Goal: Contribute content: Share content

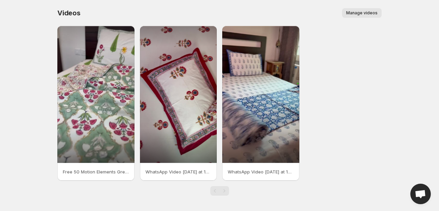
click at [375, 12] on span "Manage videos" at bounding box center [361, 12] width 31 height 5
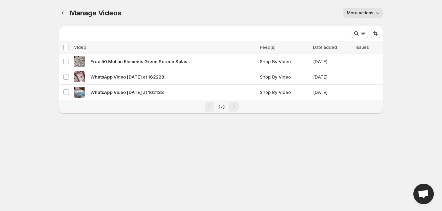
click at [236, 107] on div "Pagination" at bounding box center [234, 107] width 10 height 10
click at [211, 109] on div "Pagination" at bounding box center [210, 107] width 10 height 10
click at [365, 20] on div "Manage Videos. This page is ready Manage Videos More actions More actions More …" at bounding box center [221, 13] width 324 height 26
click at [365, 12] on span "More actions" at bounding box center [360, 12] width 27 height 5
click at [365, 11] on span "More actions" at bounding box center [360, 12] width 27 height 5
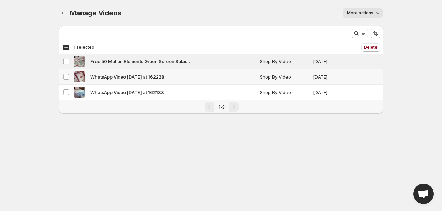
click at [70, 71] on td "Select video" at bounding box center [65, 76] width 13 height 15
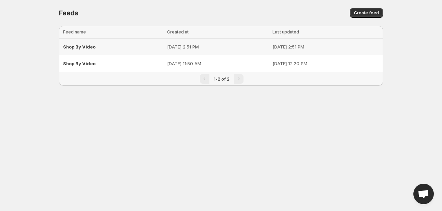
click at [81, 47] on span "Shop By Video" at bounding box center [79, 46] width 32 height 5
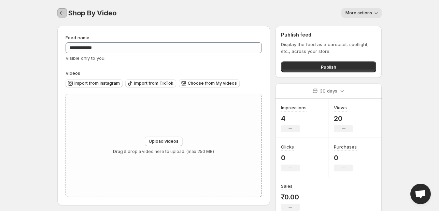
click at [60, 15] on icon "Settings" at bounding box center [62, 13] width 7 height 7
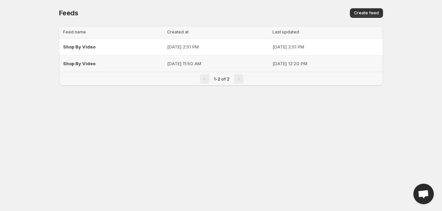
click at [73, 66] on span "Shop By Video" at bounding box center [79, 63] width 32 height 5
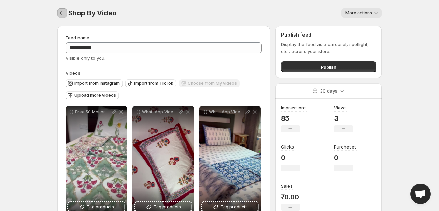
click at [61, 10] on icon "Settings" at bounding box center [62, 13] width 7 height 7
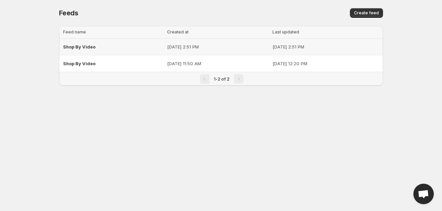
click at [87, 49] on span "Shop By Video" at bounding box center [79, 46] width 32 height 5
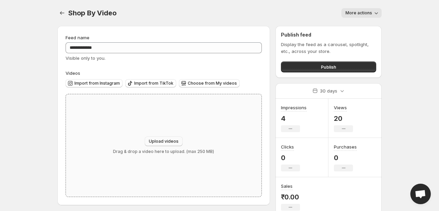
click at [179, 142] on button "Upload videos" at bounding box center [164, 141] width 38 height 10
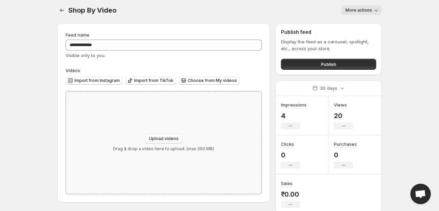
scroll to position [4, 0]
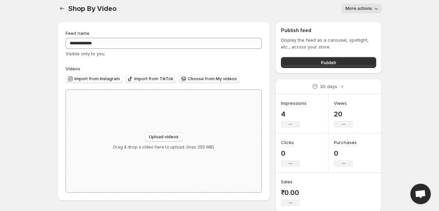
click at [171, 139] on span "Upload videos" at bounding box center [164, 136] width 30 height 5
click at [196, 80] on span "Choose from My videos" at bounding box center [212, 78] width 49 height 5
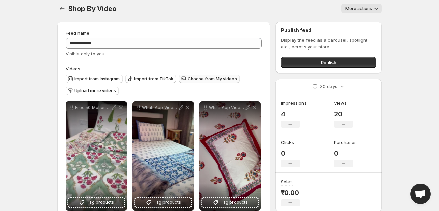
scroll to position [21, 0]
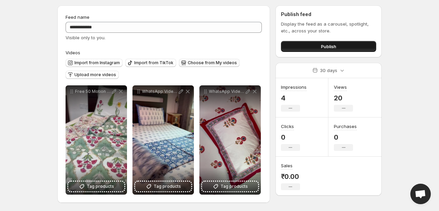
click at [349, 45] on button "Publish" at bounding box center [328, 46] width 95 height 11
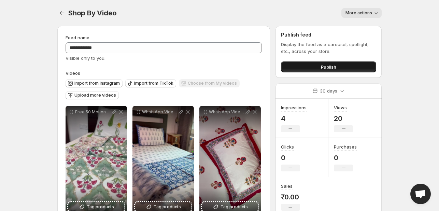
click at [331, 67] on span "Publish" at bounding box center [328, 66] width 15 height 7
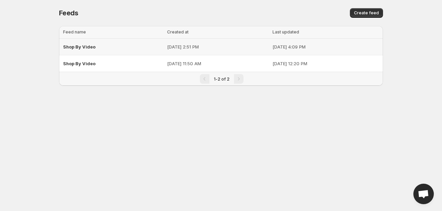
click at [70, 45] on span "Shop By Video" at bounding box center [79, 46] width 32 height 5
click at [84, 45] on span "Shop By Video" at bounding box center [79, 46] width 32 height 5
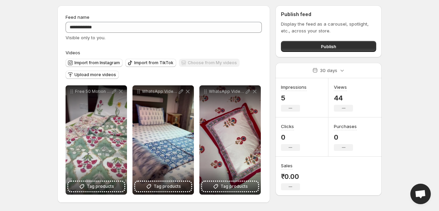
scroll to position [21, 0]
click at [325, 49] on button "Publish" at bounding box center [328, 46] width 95 height 11
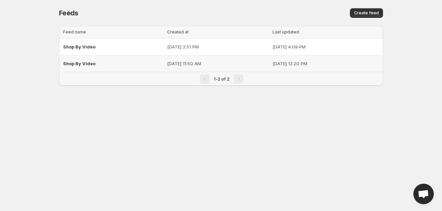
click at [82, 61] on span "Shop By Video" at bounding box center [79, 63] width 32 height 5
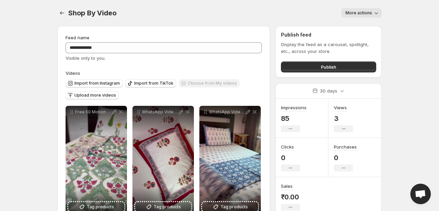
click at [375, 13] on icon "button" at bounding box center [376, 13] width 7 height 7
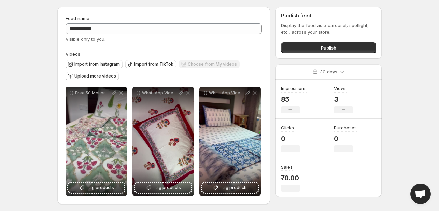
scroll to position [21, 0]
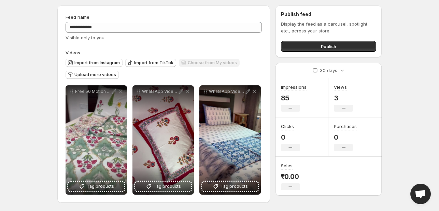
drag, startPoint x: 175, startPoint y: 52, endPoint x: 89, endPoint y: 27, distance: 89.1
click at [123, 46] on div "**********" at bounding box center [164, 104] width 196 height 181
